Goal: Find specific page/section: Find specific page/section

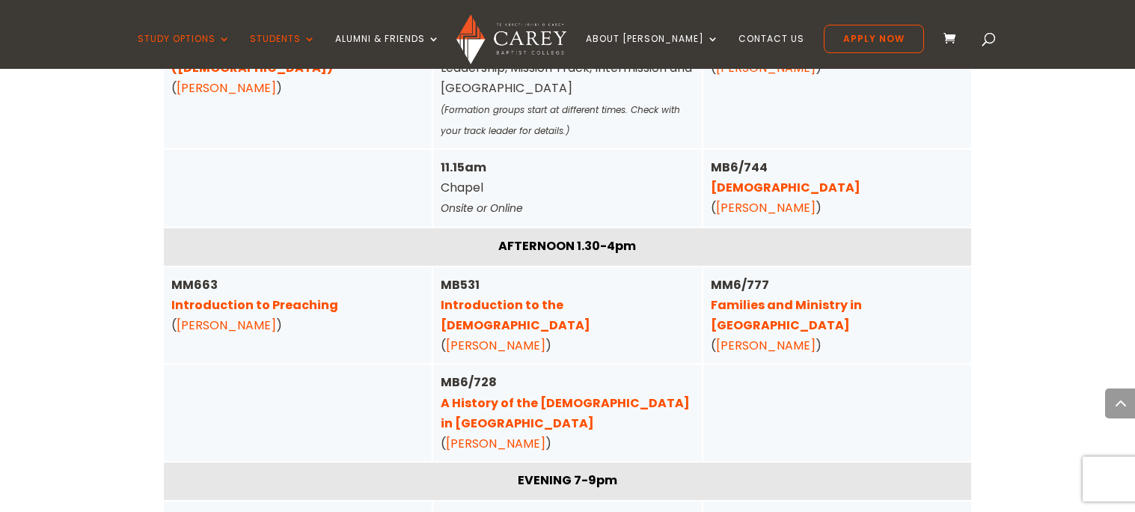
scroll to position [5268, 0]
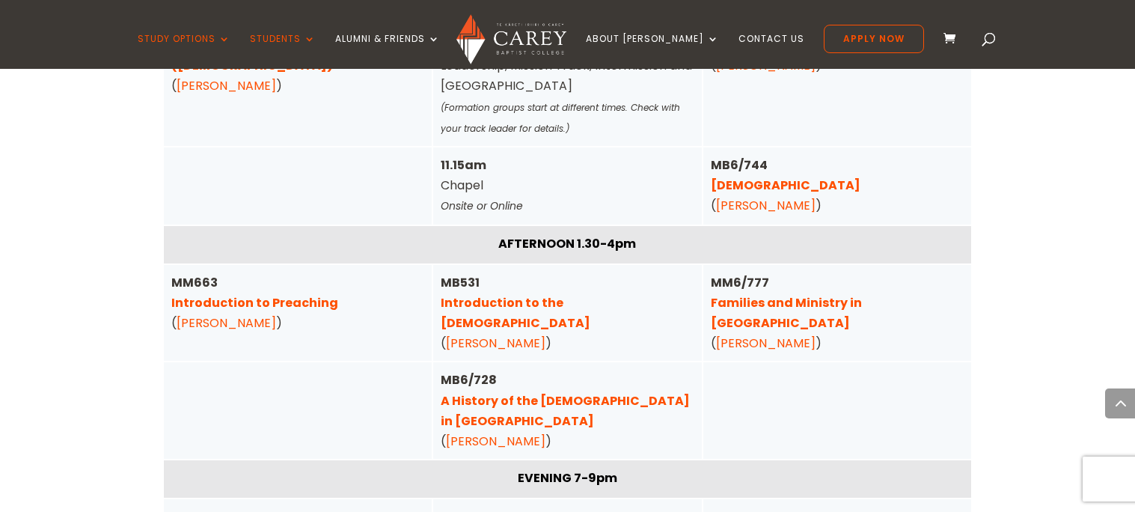
click at [294, 294] on link "Introduction to Preaching" at bounding box center [254, 302] width 167 height 17
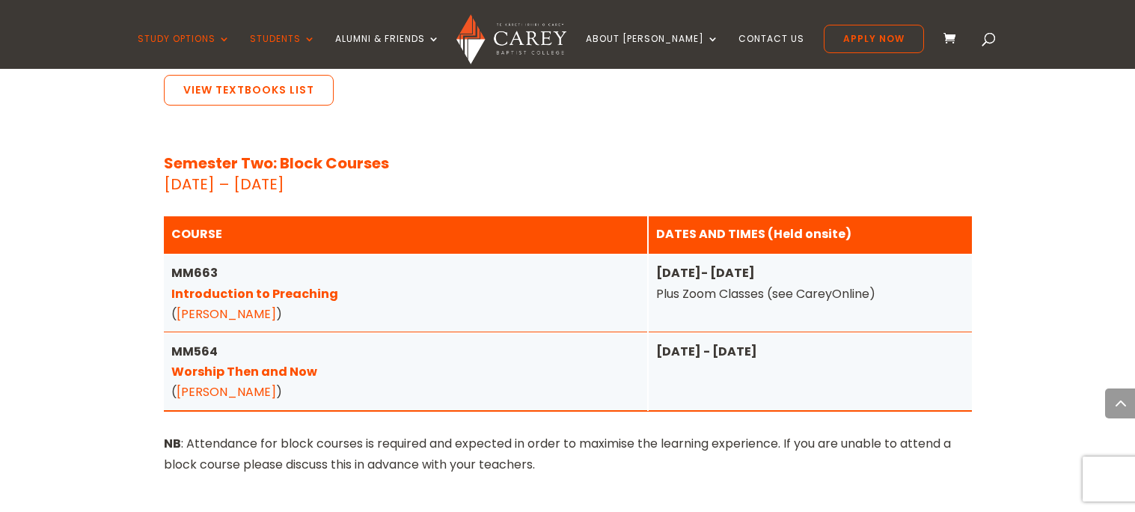
scroll to position [5244, 0]
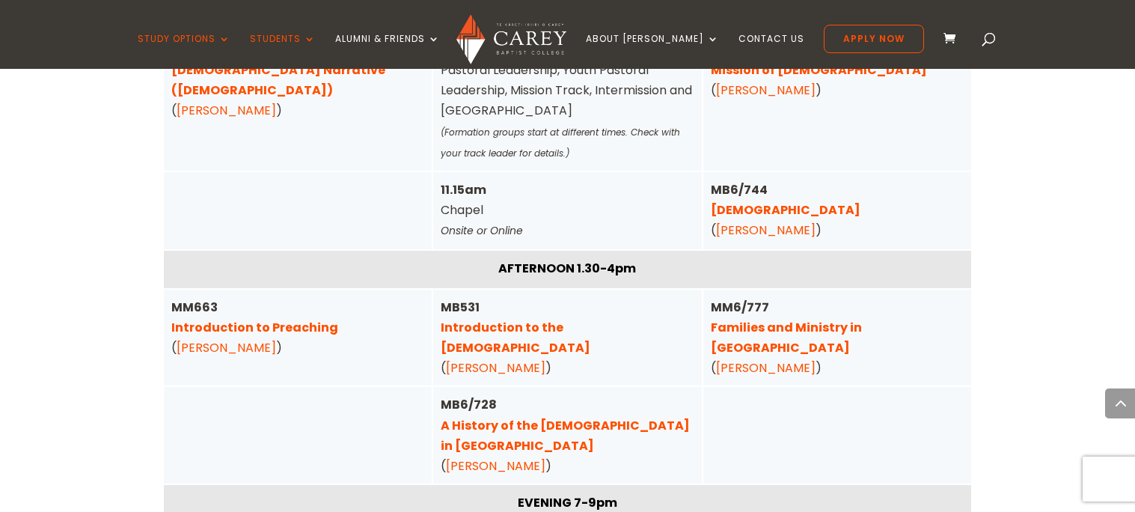
click at [231, 319] on link "Introduction to Preaching" at bounding box center [254, 327] width 167 height 17
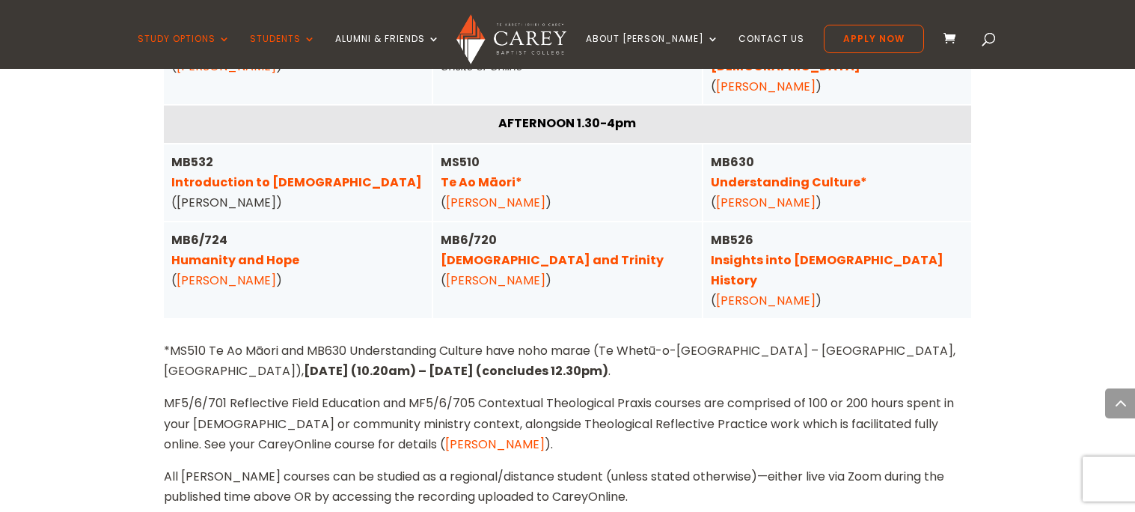
scroll to position [4103, 0]
